Goal: Transaction & Acquisition: Obtain resource

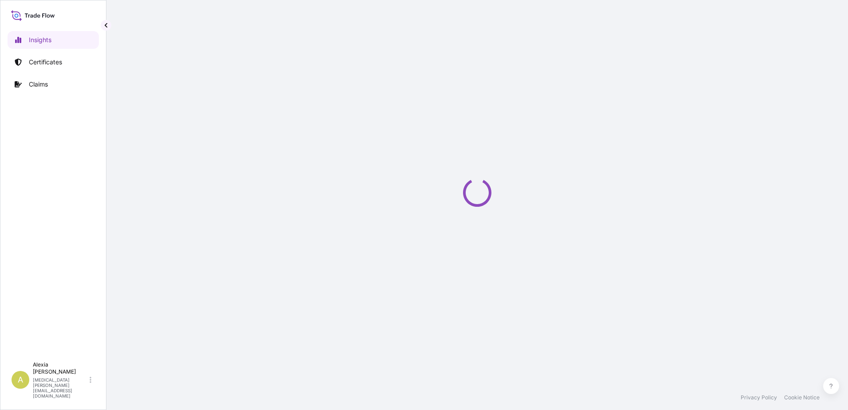
select select "2025"
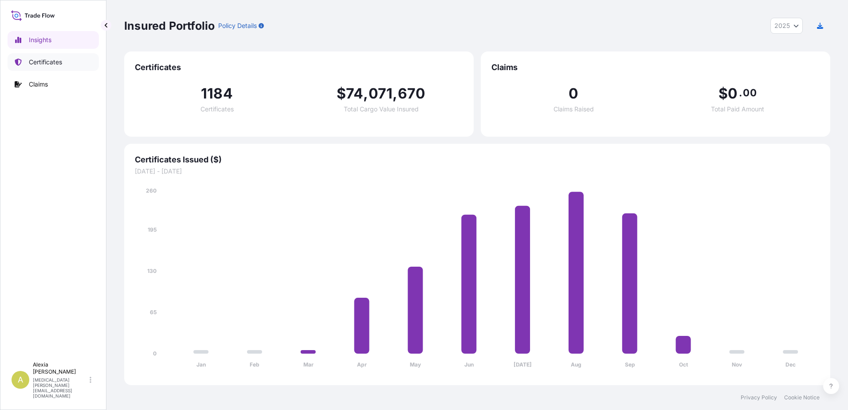
click at [62, 64] on p "Certificates" at bounding box center [45, 62] width 33 height 9
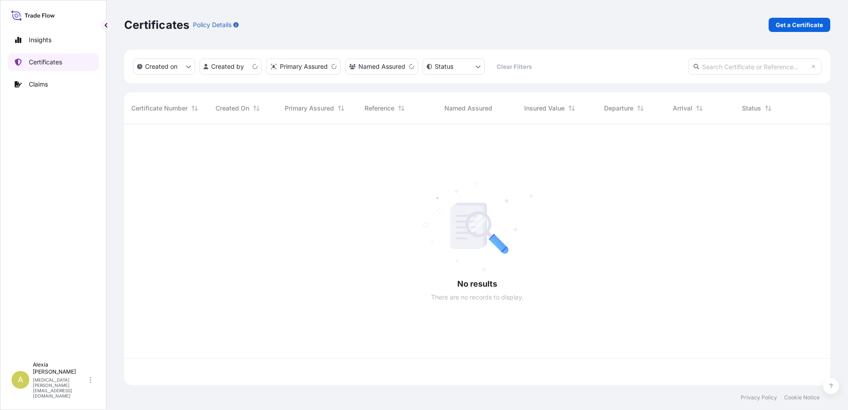
scroll to position [259, 699]
click at [797, 26] on p "Get a Certificate" at bounding box center [799, 24] width 47 height 9
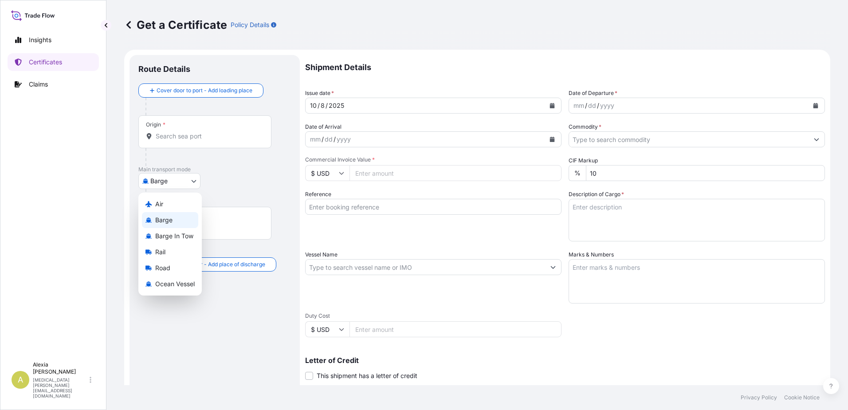
click at [180, 176] on body "Insights Certificates Claims A Alexia Deroo alexia.deroo@lubrizol.com Get a Cer…" at bounding box center [424, 205] width 848 height 410
click at [188, 279] on span "Ocean Vessel" at bounding box center [174, 283] width 39 height 9
select select "Ocean Vessel"
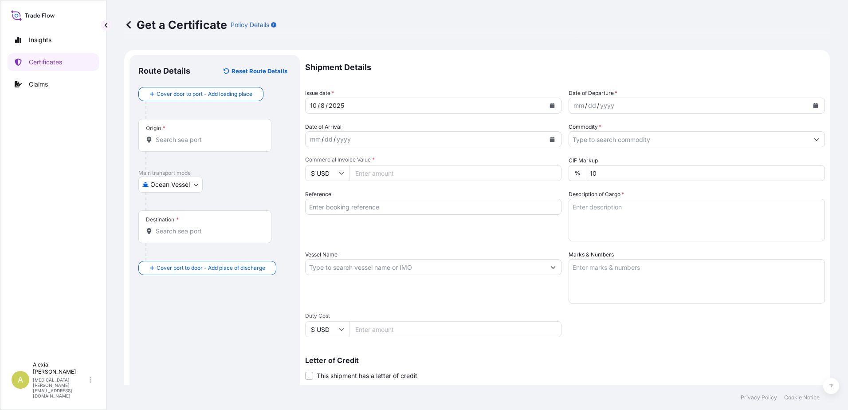
click at [240, 137] on input "Origin *" at bounding box center [208, 139] width 105 height 9
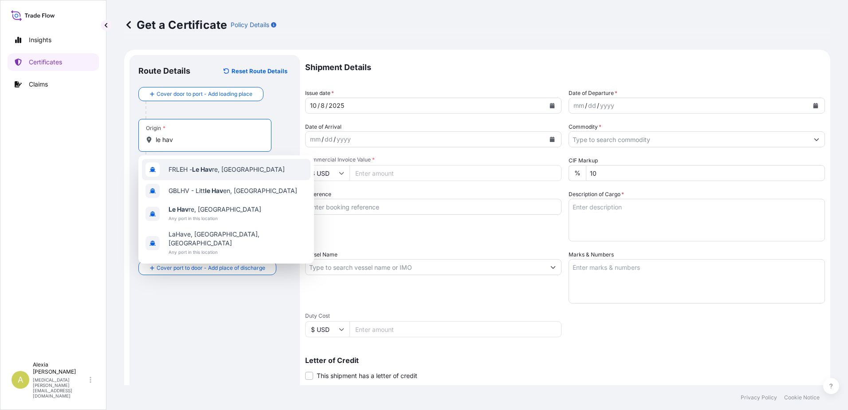
click at [230, 172] on span "FRLEH - Le Hav re, France" at bounding box center [226, 169] width 116 height 9
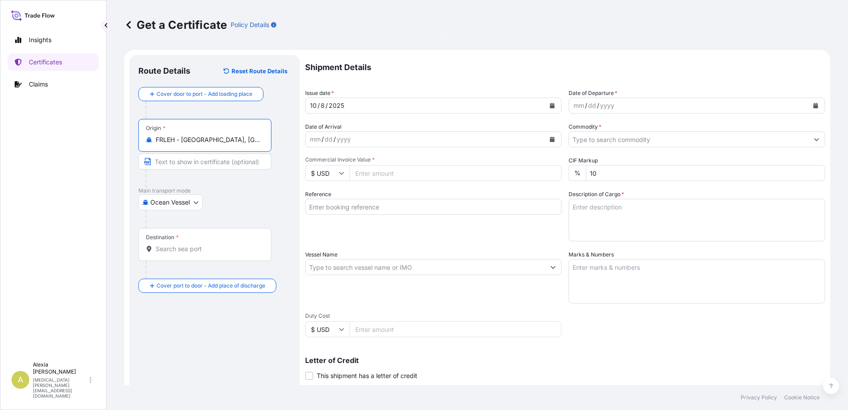
type input "FRLEH - Le Havre, France"
click at [185, 243] on div "Destination *" at bounding box center [204, 244] width 133 height 33
click at [185, 244] on input "Destination *" at bounding box center [208, 248] width 105 height 9
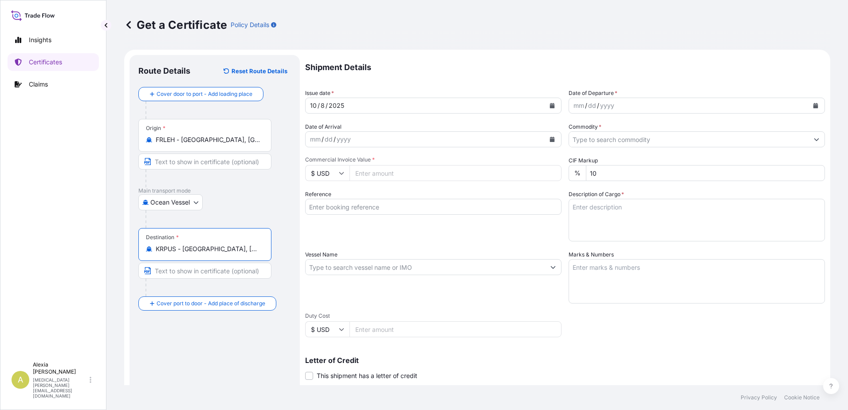
type input "KRPUS - Busan, Korea, South"
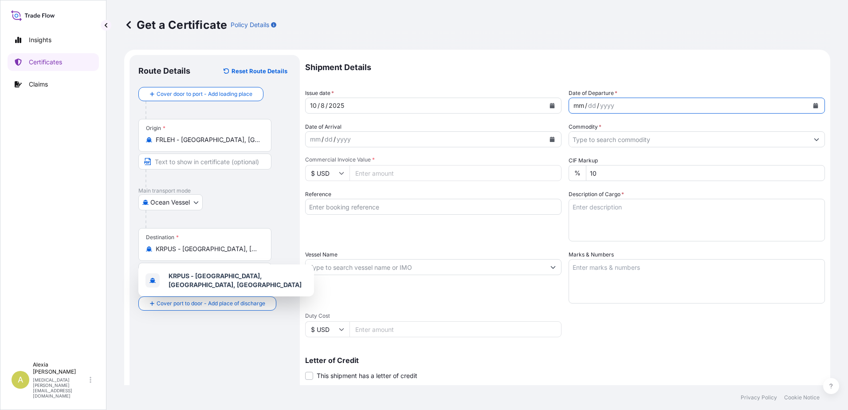
click at [744, 102] on div "mm / dd / yyyy" at bounding box center [688, 106] width 239 height 16
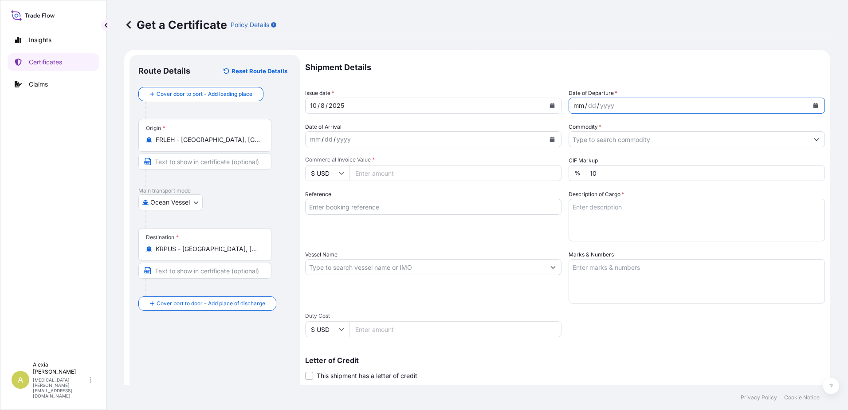
click at [813, 107] on icon "Calendar" at bounding box center [815, 105] width 5 height 5
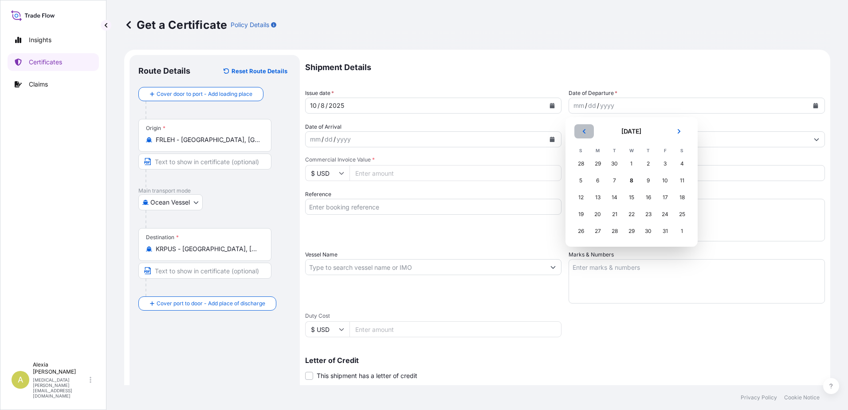
click at [582, 132] on icon "Previous" at bounding box center [583, 131] width 5 height 5
click at [618, 212] on div "23" at bounding box center [615, 214] width 16 height 16
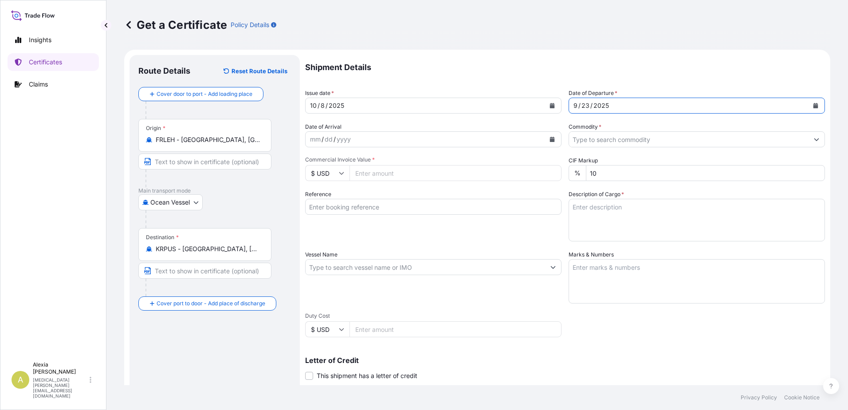
click at [590, 139] on input "Commodity *" at bounding box center [688, 139] width 239 height 16
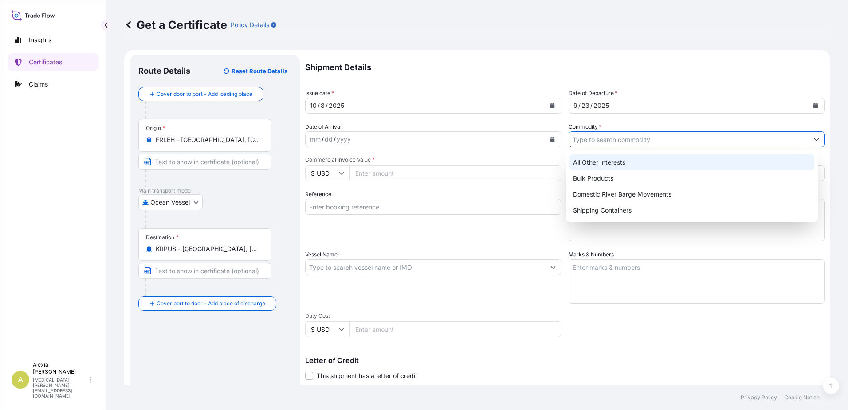
click at [603, 157] on div "All Other Interests" at bounding box center [691, 162] width 245 height 16
type input "All Other Interests"
click at [368, 171] on input "Commercial Invoice Value *" at bounding box center [455, 173] width 212 height 16
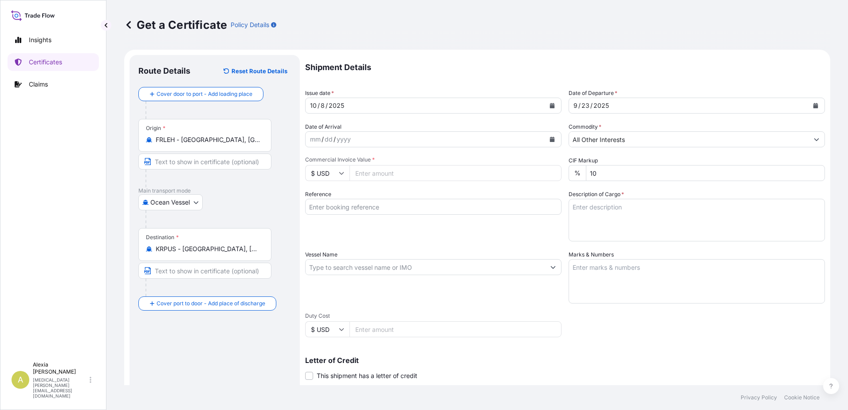
paste input "15.1"
type input "15.1"
drag, startPoint x: 379, startPoint y: 175, endPoint x: 322, endPoint y: 175, distance: 56.8
click at [322, 175] on div "$ USD 15.1" at bounding box center [433, 173] width 256 height 16
click at [382, 172] on input "Commercial Invoice Value *" at bounding box center [455, 173] width 212 height 16
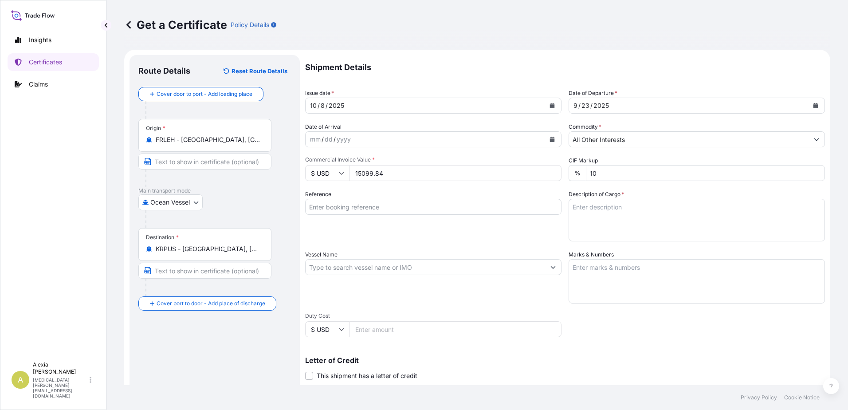
type input "15099.84"
click at [386, 202] on input "Reference" at bounding box center [433, 207] width 256 height 16
click at [339, 203] on input "Reference" at bounding box center [433, 207] width 256 height 16
paste input "LZ Standard Order 0004211830"
drag, startPoint x: 377, startPoint y: 203, endPoint x: 190, endPoint y: 184, distance: 188.1
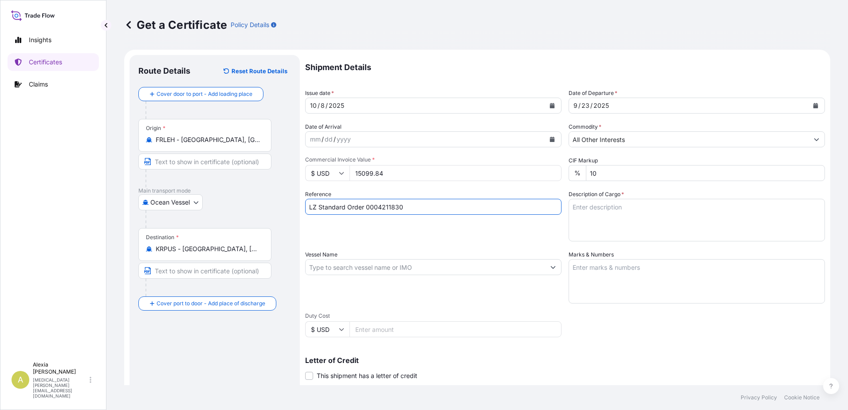
click at [190, 184] on form "Route Details Reset Route Details Cover door to port - Add loading place Place …" at bounding box center [477, 279] width 706 height 458
type input "4211830"
click at [362, 266] on input "Vessel Name" at bounding box center [425, 267] width 239 height 16
paste input "MSC GERMANY"
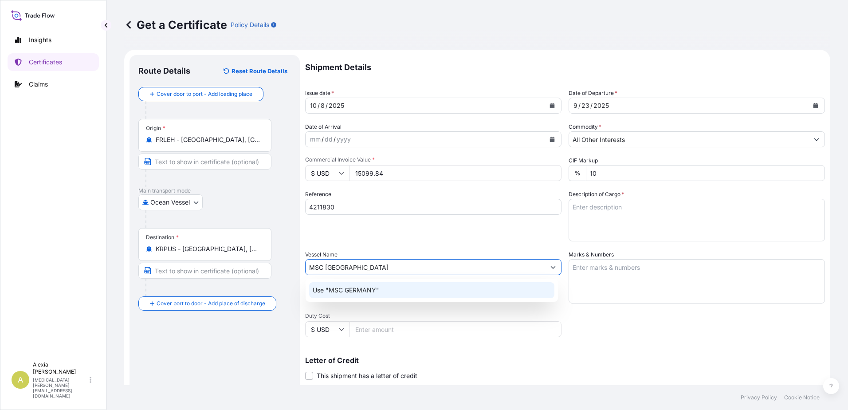
click at [382, 286] on div "Use "MSC GERMANY"" at bounding box center [431, 290] width 245 height 16
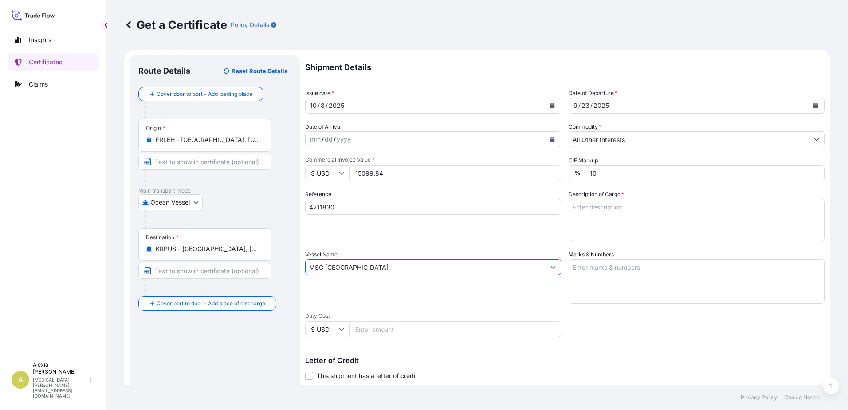
type input "MSC GERMANY"
click at [619, 212] on textarea "Description of Cargo *" at bounding box center [696, 220] width 256 height 43
click at [675, 206] on textarea "ADDITIVES FOR LUBRICATING OIL" at bounding box center [696, 220] width 256 height 43
click at [654, 221] on textarea "ADDITIVES FOR LUBRICATING OIL 8 DRUMS OF STOCK 5875" at bounding box center [696, 220] width 256 height 43
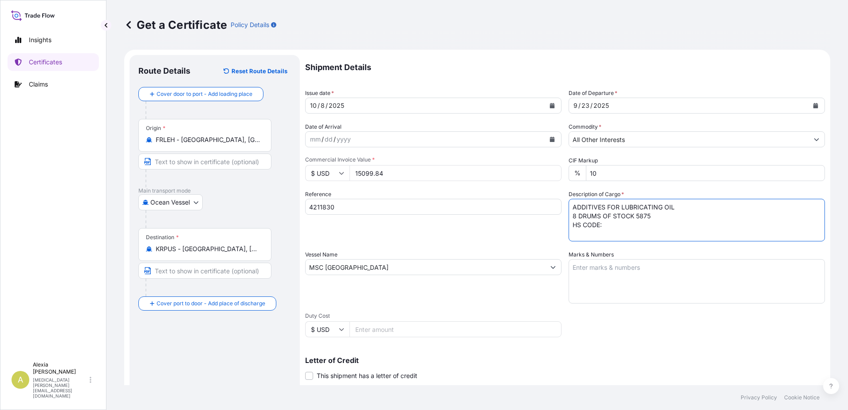
paste textarea "3811.21.00.90"
type textarea "ADDITIVES FOR LUBRICATING OIL 8 DRUMS OF STOCK 5875 HS CODE: 3811.21.00.90"
click at [634, 278] on textarea "Marks & Numbers" at bounding box center [696, 281] width 256 height 44
paste textarea ":CAIU 766375-3"
click at [650, 266] on textarea "CONTAINER :CAIU 766375-3" at bounding box center [696, 281] width 256 height 44
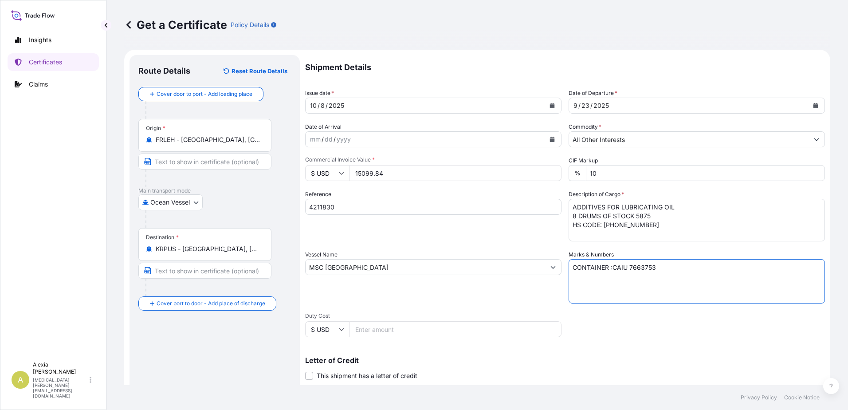
click at [611, 265] on textarea "CONTAINER :CAIU 7663753" at bounding box center [696, 281] width 256 height 44
click at [672, 267] on textarea "CONTAINER CAIU 7663753" at bounding box center [696, 281] width 256 height 44
type textarea "CONTAINER CAIU 7663753"
click at [667, 228] on textarea "ADDITIVES FOR LUBRICATING OIL 8 DRUMS OF STOCK 5875 HS CODE: 3811.21.00.90" at bounding box center [696, 220] width 256 height 43
click at [597, 235] on textarea "ADDITIVES FOR LUBRICATING OIL 8 DRUMS OF STOCK 5875 HS CODE: 3811.21.00.90 PO" at bounding box center [696, 220] width 256 height 43
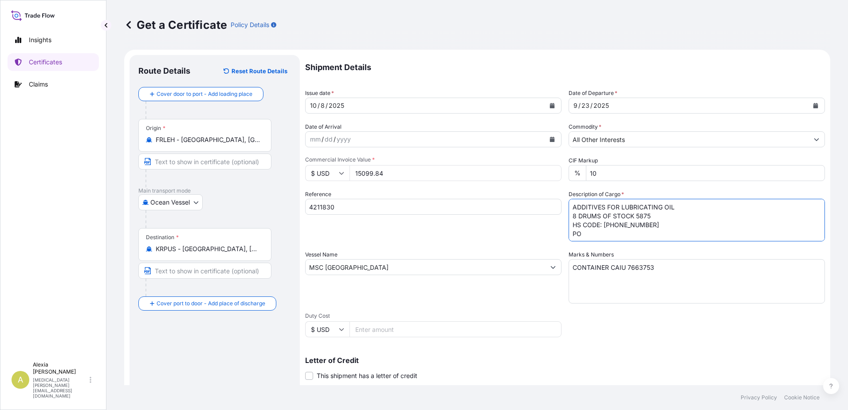
paste textarea "4411089005"
type textarea "ADDITIVES FOR LUBRICATING OIL 8 DRUMS OF STOCK 5875 HS CODE: 3811.21.00.90 PO 4…"
click at [693, 277] on textarea "CONTAINER CAIU 7663753" at bounding box center [696, 281] width 256 height 44
click at [625, 267] on textarea "CONTAINER CAIU 7663753" at bounding box center [696, 281] width 256 height 44
click at [665, 266] on textarea "CONTAINER CAIU7663753" at bounding box center [696, 281] width 256 height 44
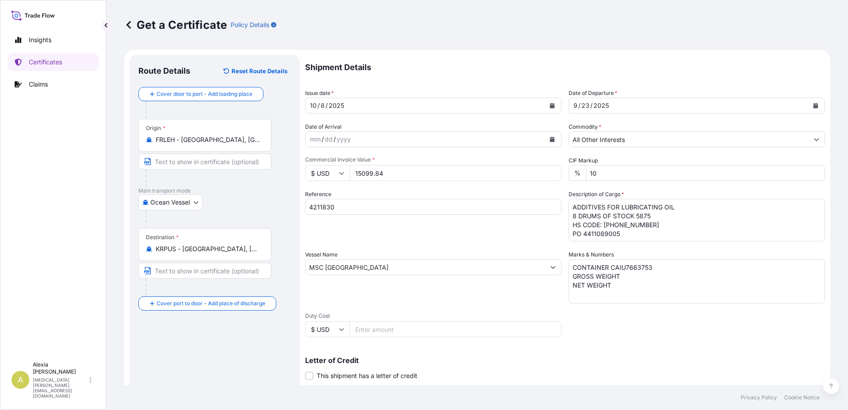
click at [651, 278] on textarea "CONTAINER CAIU7663753 GROSS WEIGHT NET WEIGHT" at bounding box center [696, 281] width 256 height 44
paste textarea "2.098"
click at [625, 274] on textarea "CONTAINER CAIU7663753 GROSS WEIGHT 2.098 NET WEIGHT" at bounding box center [696, 281] width 256 height 44
click at [646, 274] on textarea "CONTAINER CAIU7663753 GROSS WEIGHT 2098 NET WEIGHT" at bounding box center [696, 281] width 256 height 44
type textarea "CONTAINER CAIU7663753 GROSS WEIGHT 2098 KG NET WEIGHT 1920 KG"
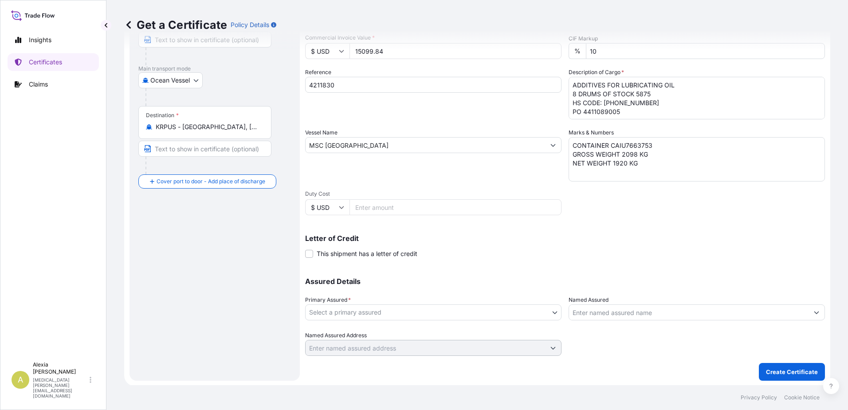
scroll to position [123, 0]
click at [340, 308] on body "Insights Certificates Claims A Alexia Deroo alexia.deroo@lubrizol.com Get a Cer…" at bounding box center [424, 205] width 848 height 410
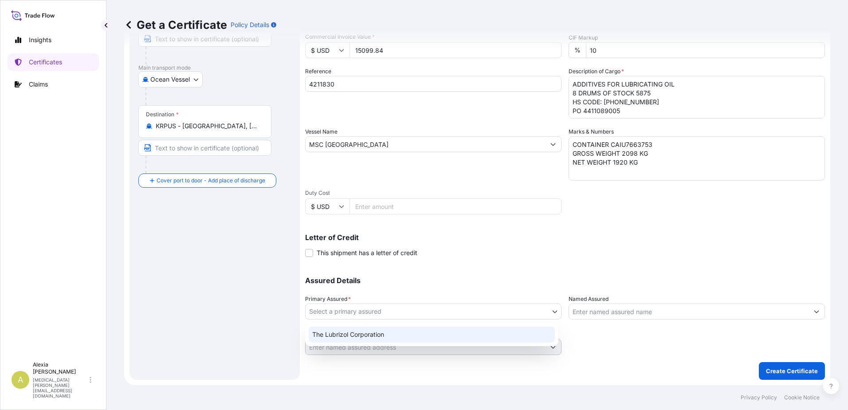
click at [346, 330] on div "The Lubrizol Corporation" at bounding box center [431, 334] width 253 height 23
select select "31566"
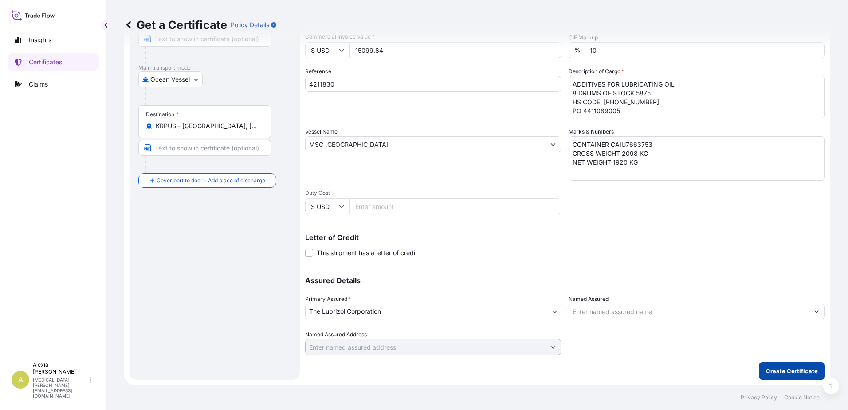
click at [799, 367] on p "Create Certificate" at bounding box center [792, 370] width 52 height 9
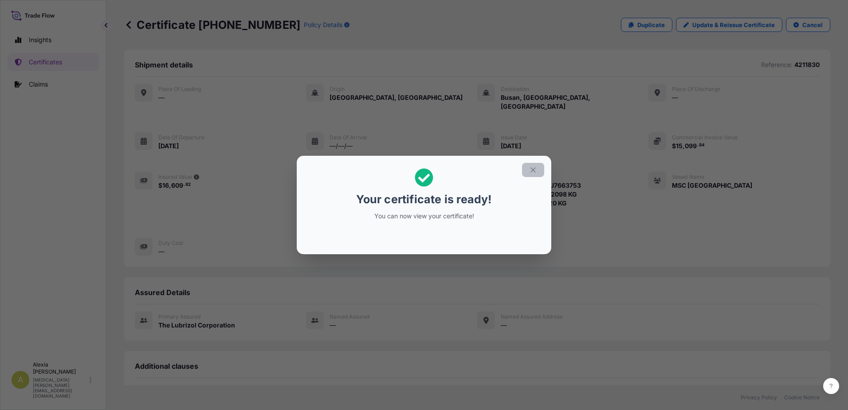
click at [531, 165] on button "button" at bounding box center [533, 170] width 22 height 14
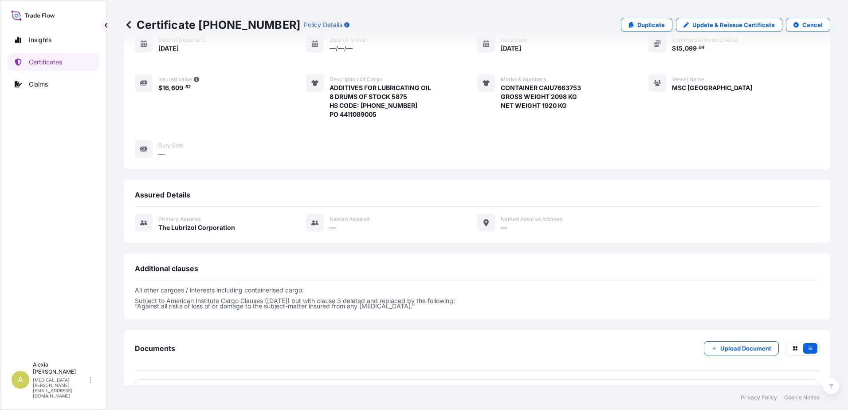
scroll to position [172, 0]
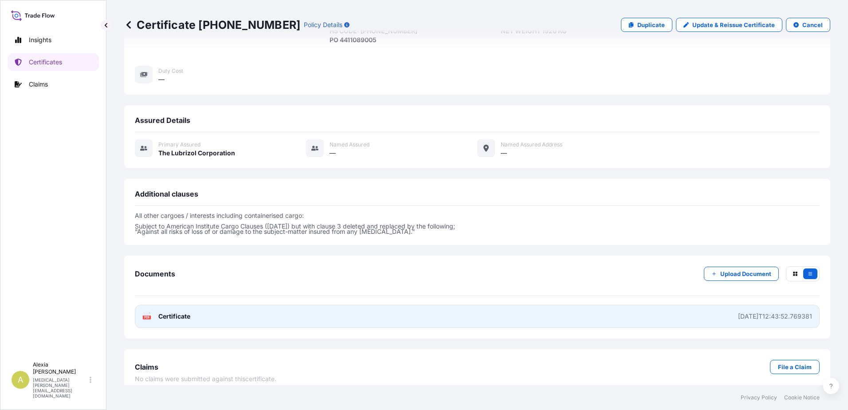
click at [769, 312] on link "PDF Certificate 2025-10-08T12:43:52.769381" at bounding box center [477, 316] width 685 height 23
